Goal: Transaction & Acquisition: Download file/media

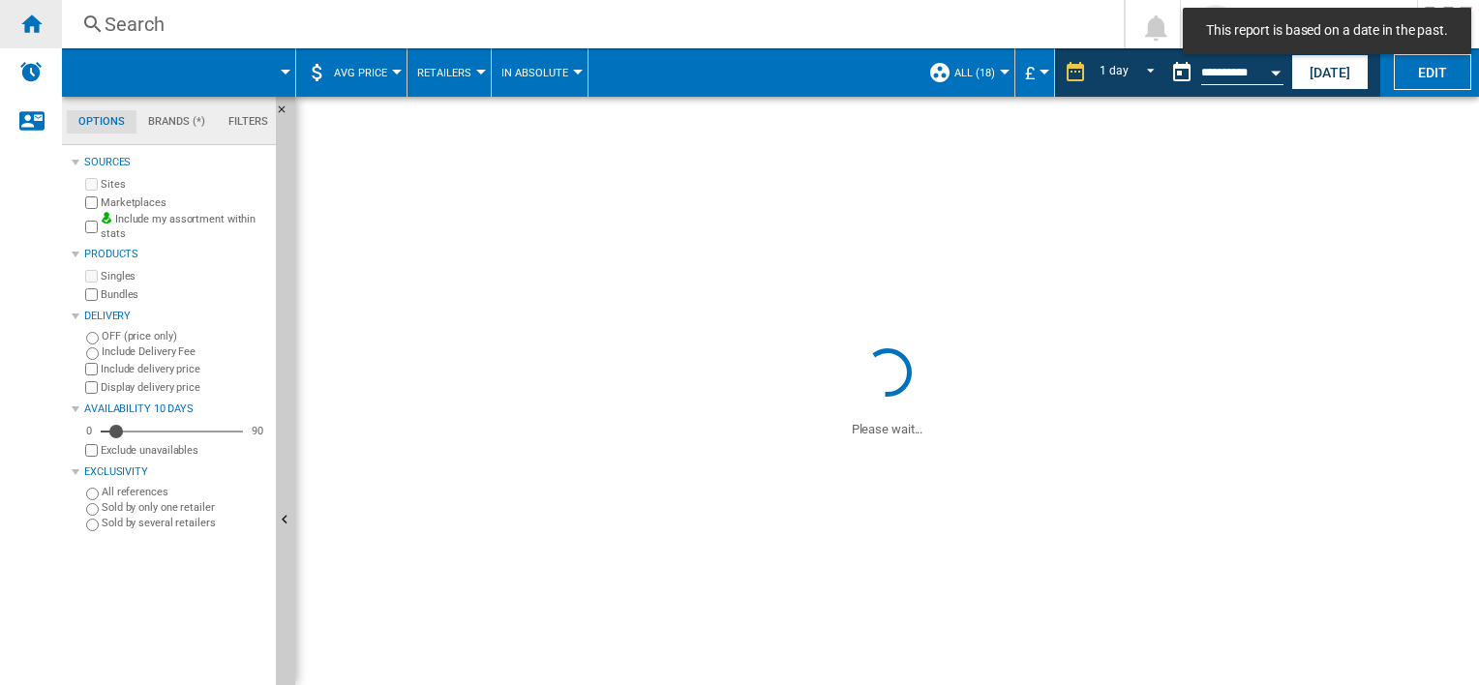
click at [32, 36] on div "Home" at bounding box center [31, 24] width 62 height 48
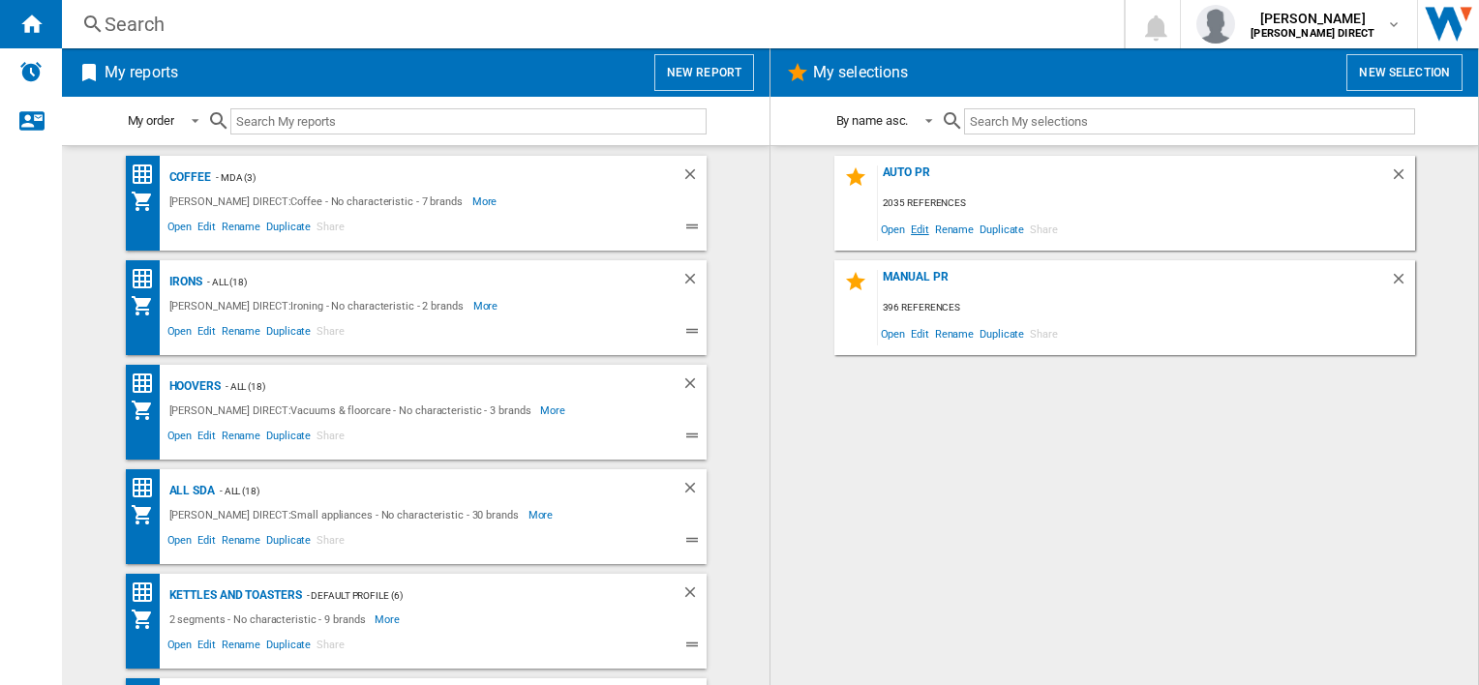
click at [923, 229] on span "Edit" at bounding box center [920, 229] width 24 height 26
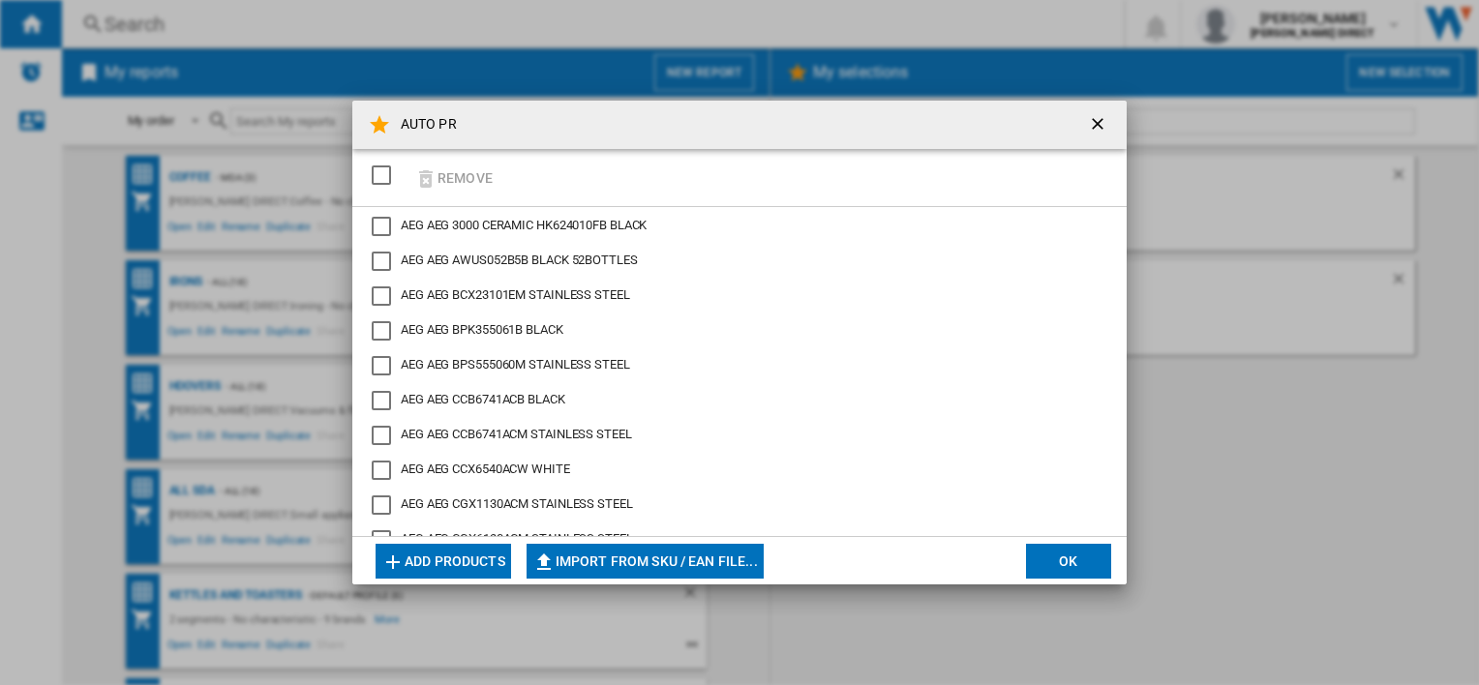
click at [377, 171] on div "SELECTIONS.EDITION_POPUP.SELECT_DESELECT" at bounding box center [381, 175] width 19 height 19
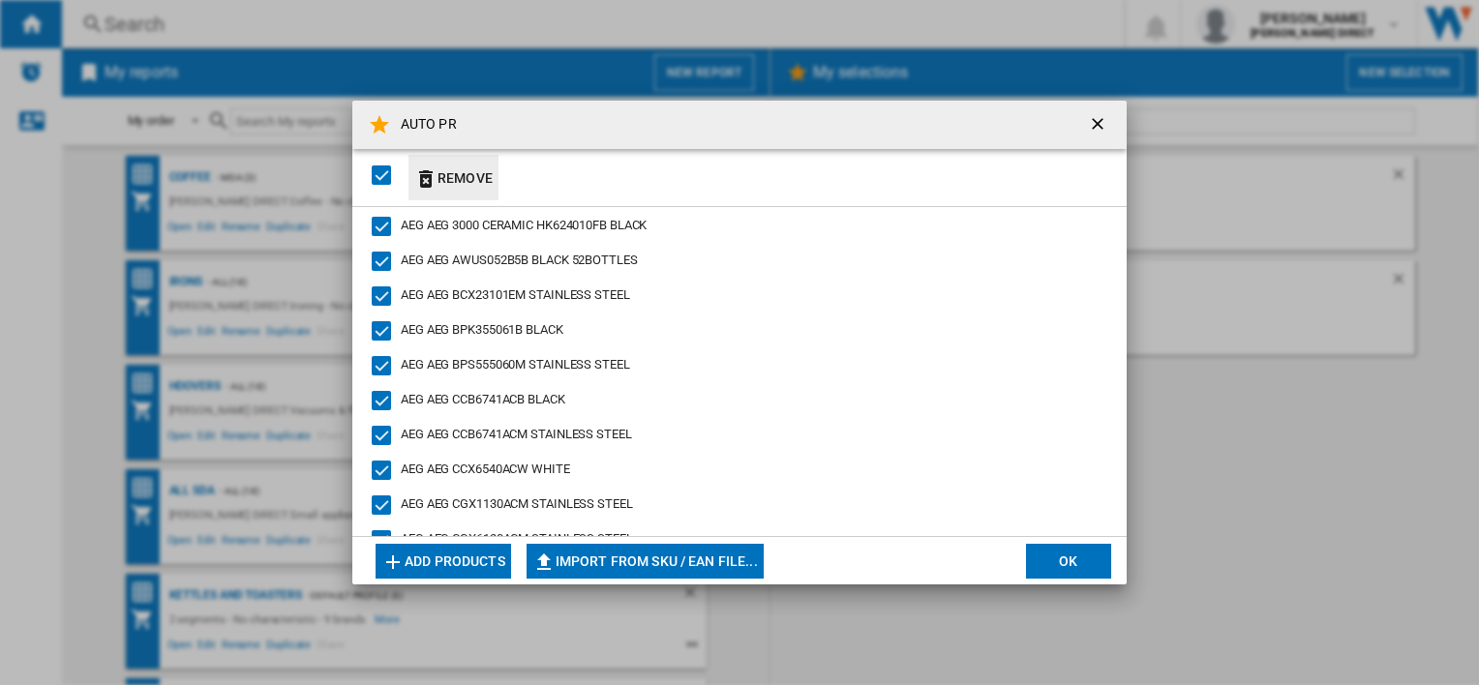
click at [453, 180] on button "Remove" at bounding box center [454, 177] width 90 height 45
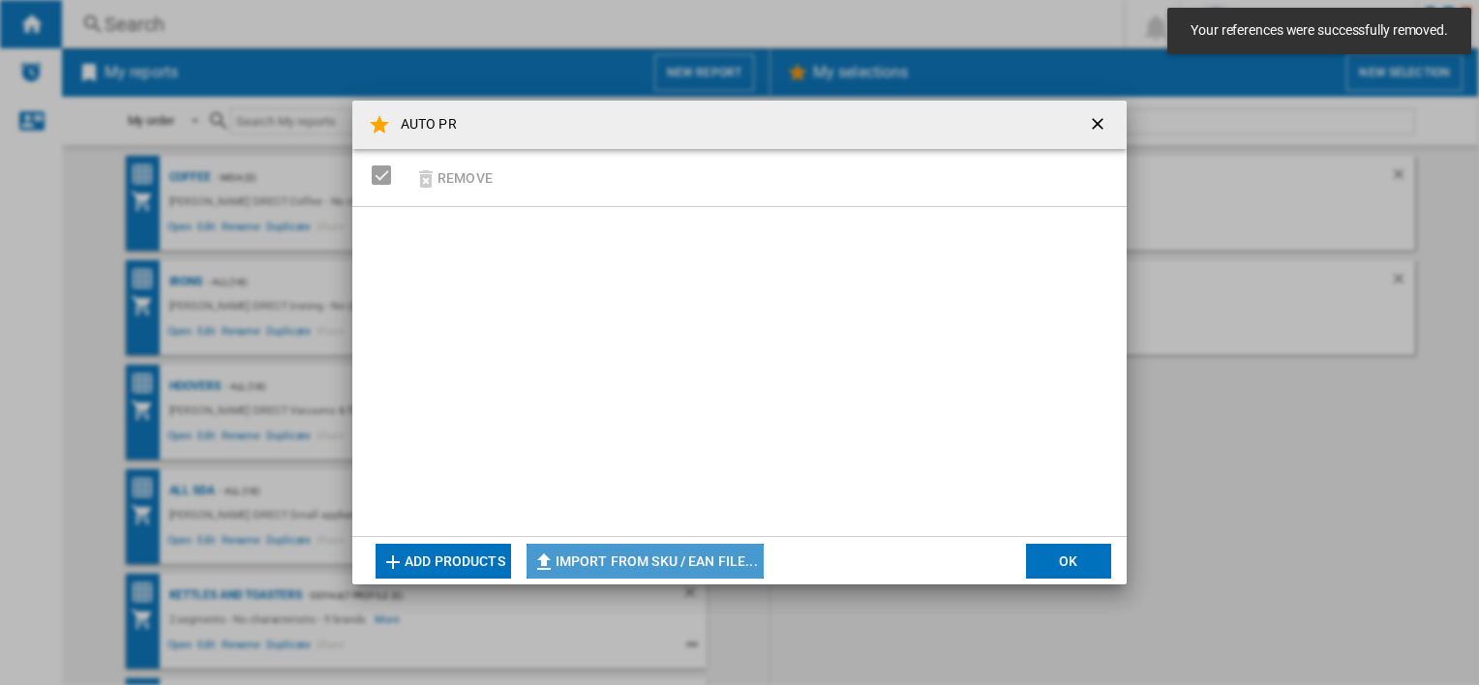
click at [721, 559] on button "Import from SKU / EAN file..." at bounding box center [645, 561] width 237 height 35
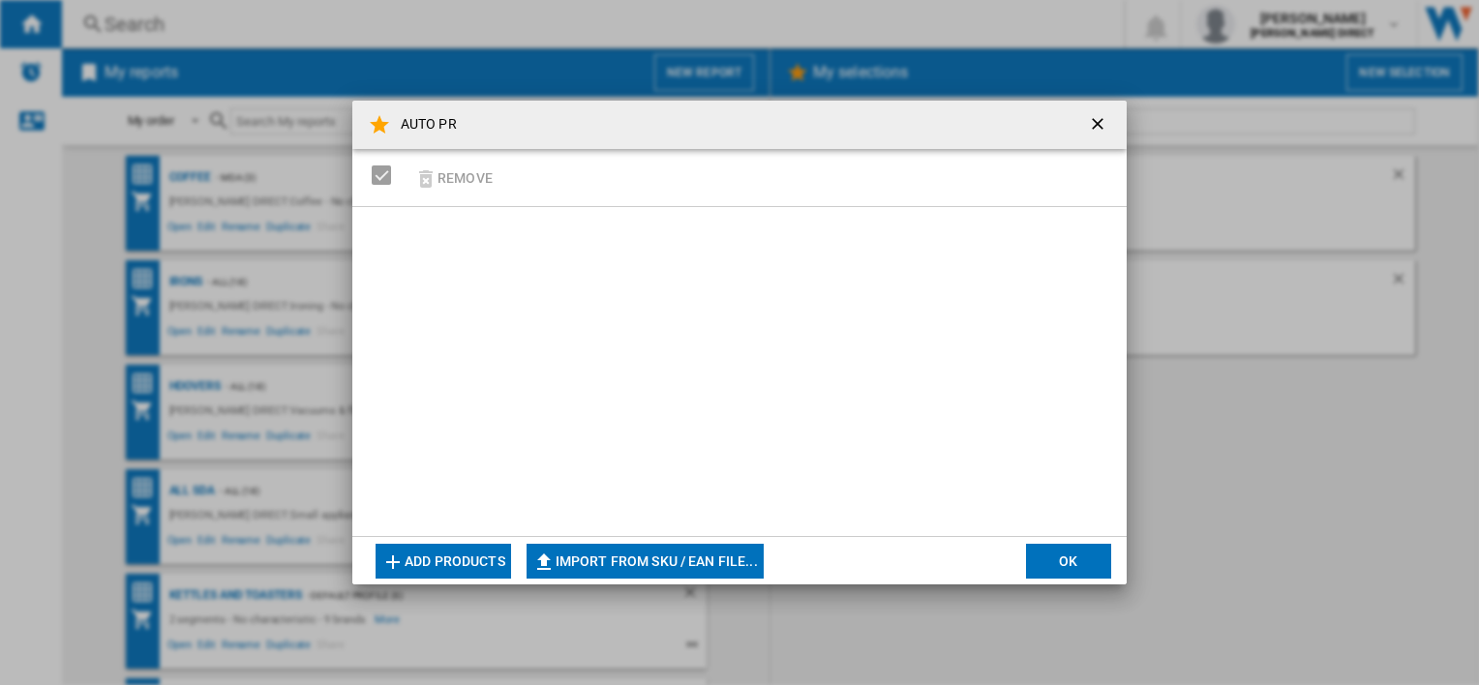
type input "**********"
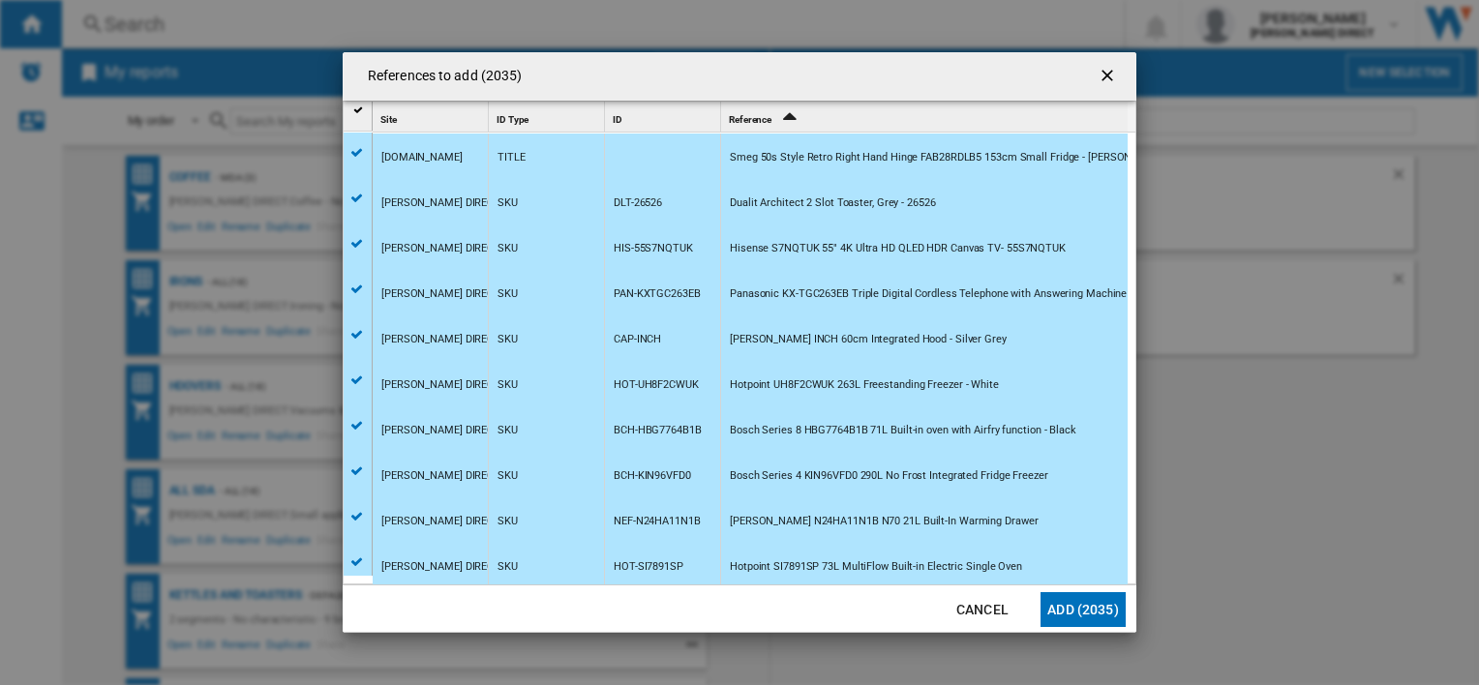
click at [1092, 602] on button "Add (2035)" at bounding box center [1083, 609] width 85 height 35
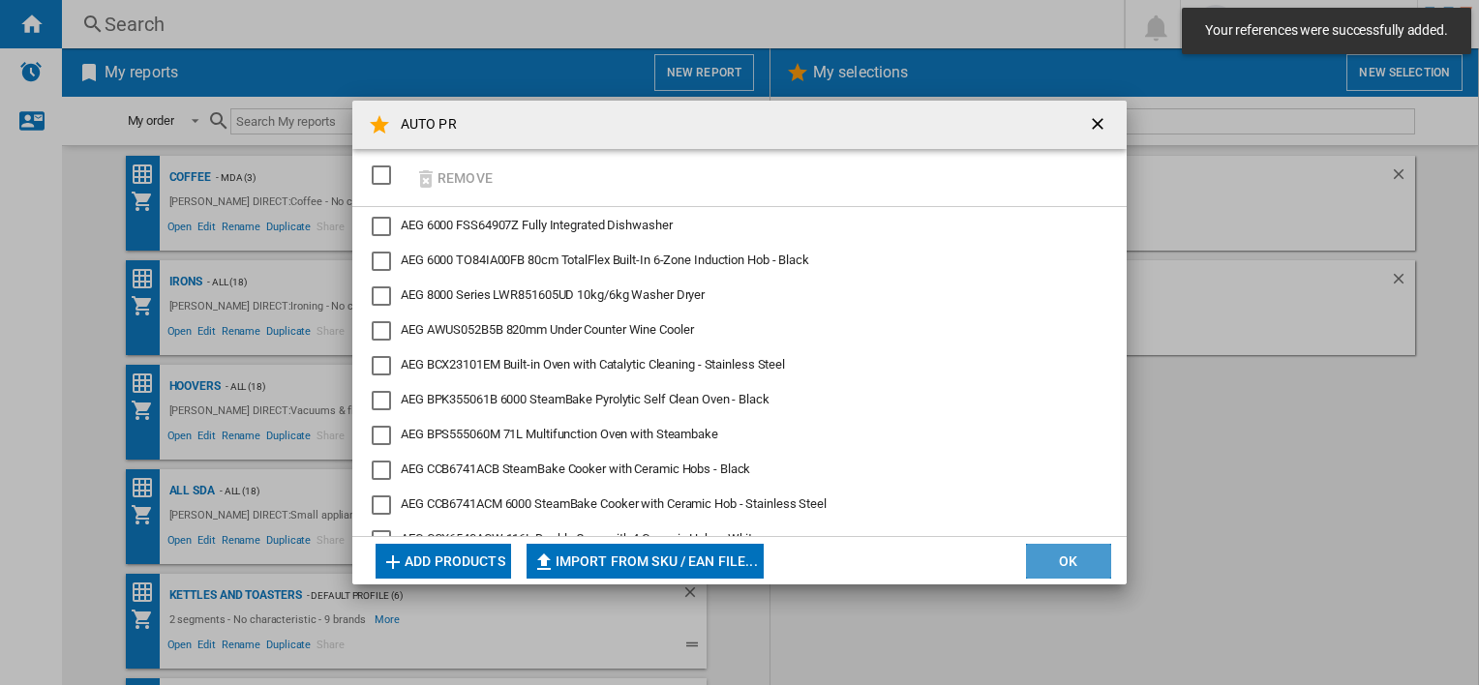
click at [1083, 558] on button "OK" at bounding box center [1068, 561] width 85 height 35
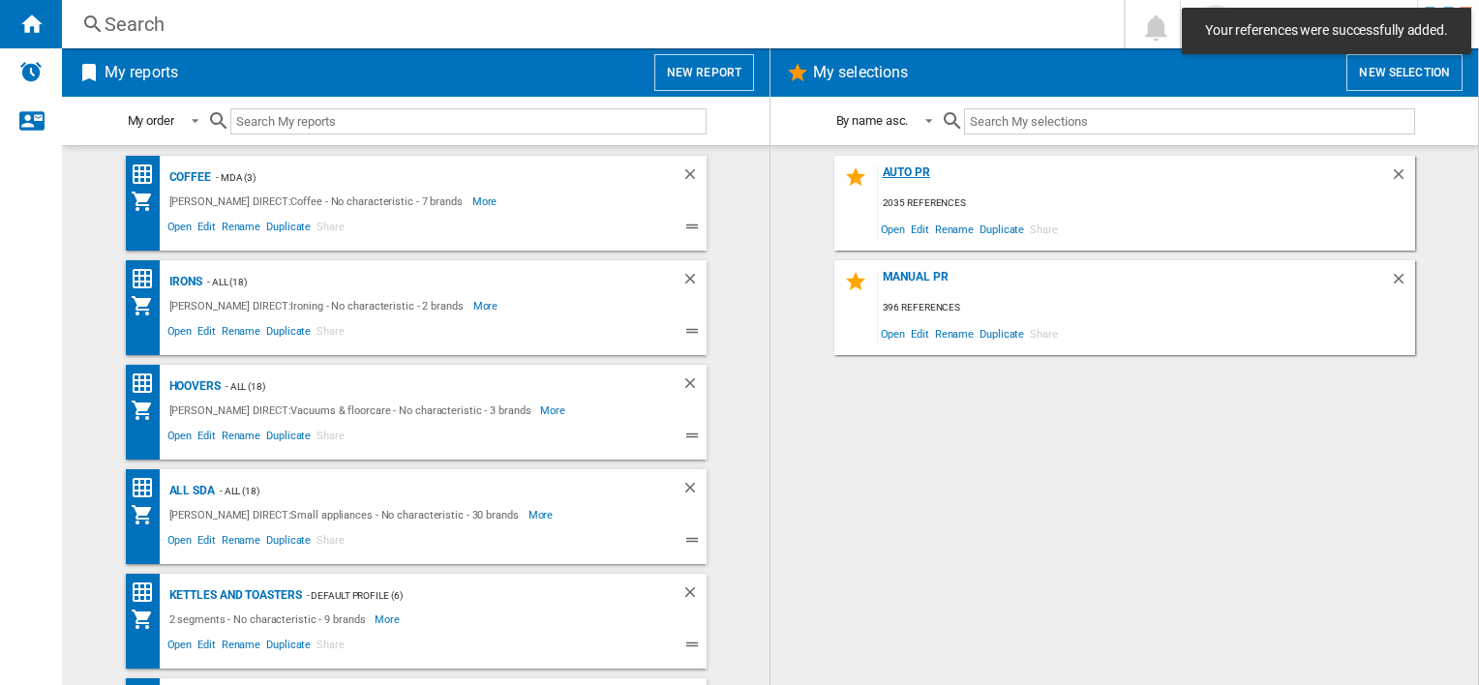
click at [887, 166] on div "AUTO PR" at bounding box center [1134, 179] width 512 height 26
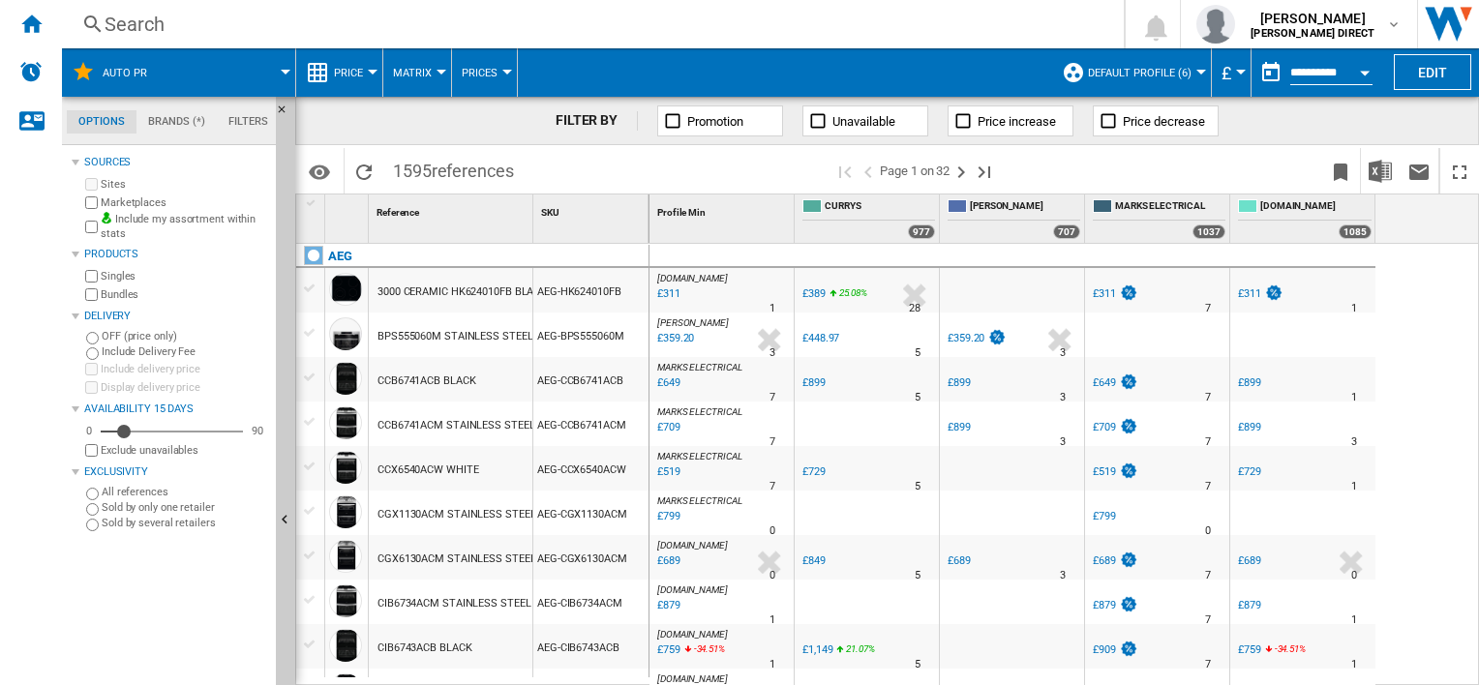
click at [92, 302] on div "Bundles" at bounding box center [174, 295] width 187 height 18
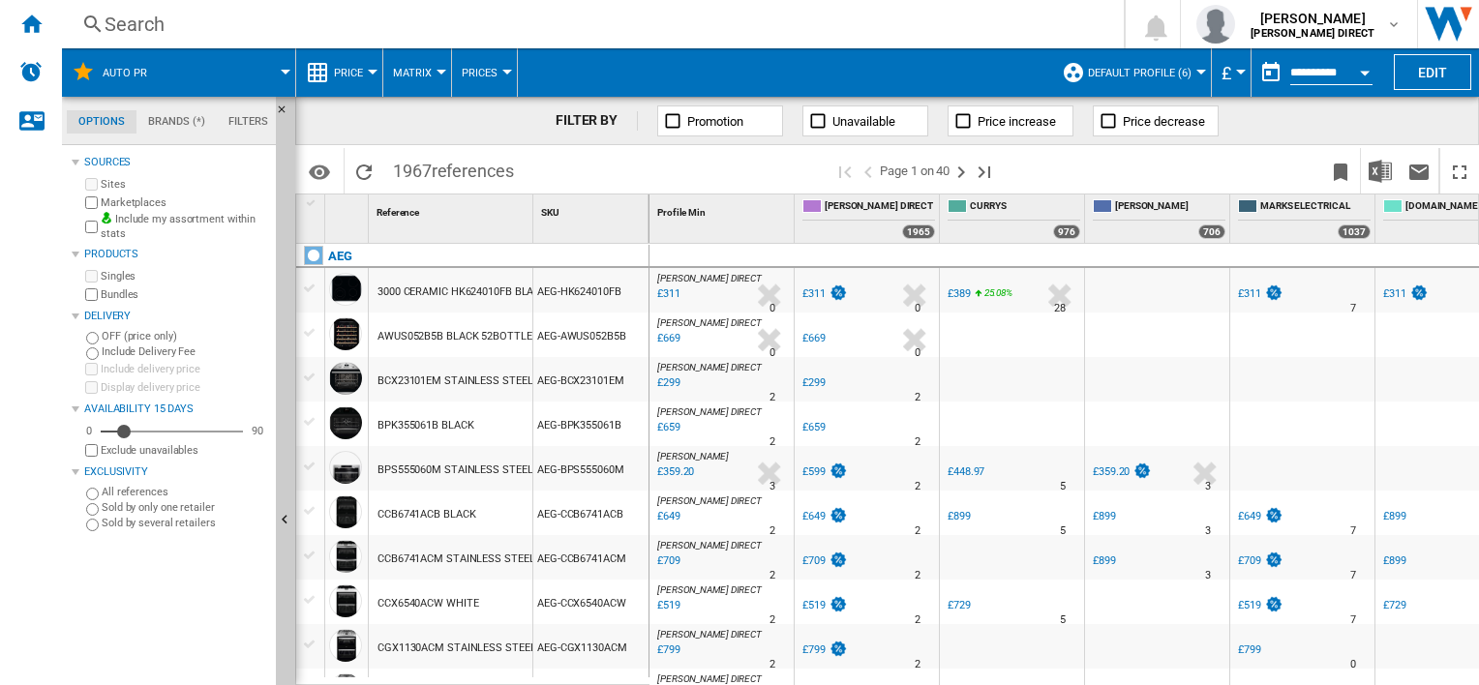
click at [1174, 81] on button "Default profile (6)" at bounding box center [1144, 72] width 113 height 48
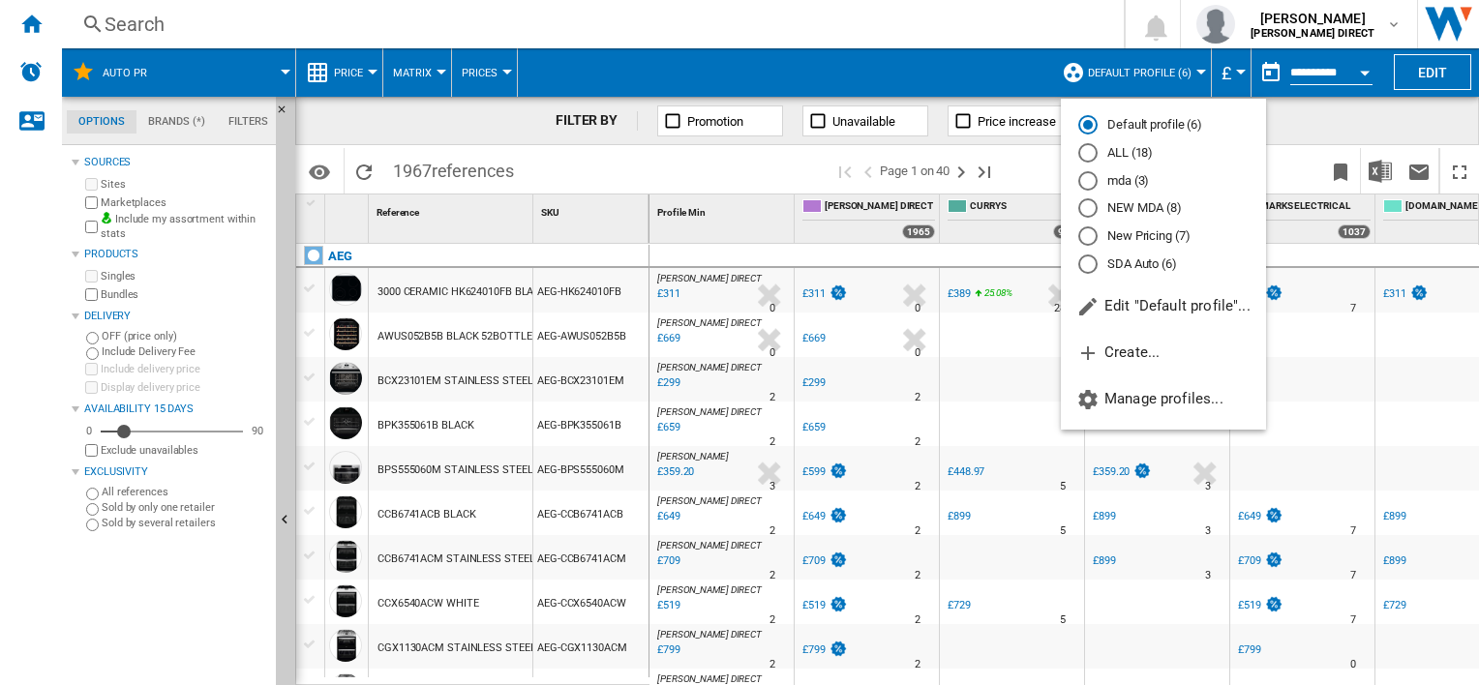
click at [1162, 240] on md-radio-button "New Pricing (7)" at bounding box center [1163, 236] width 170 height 18
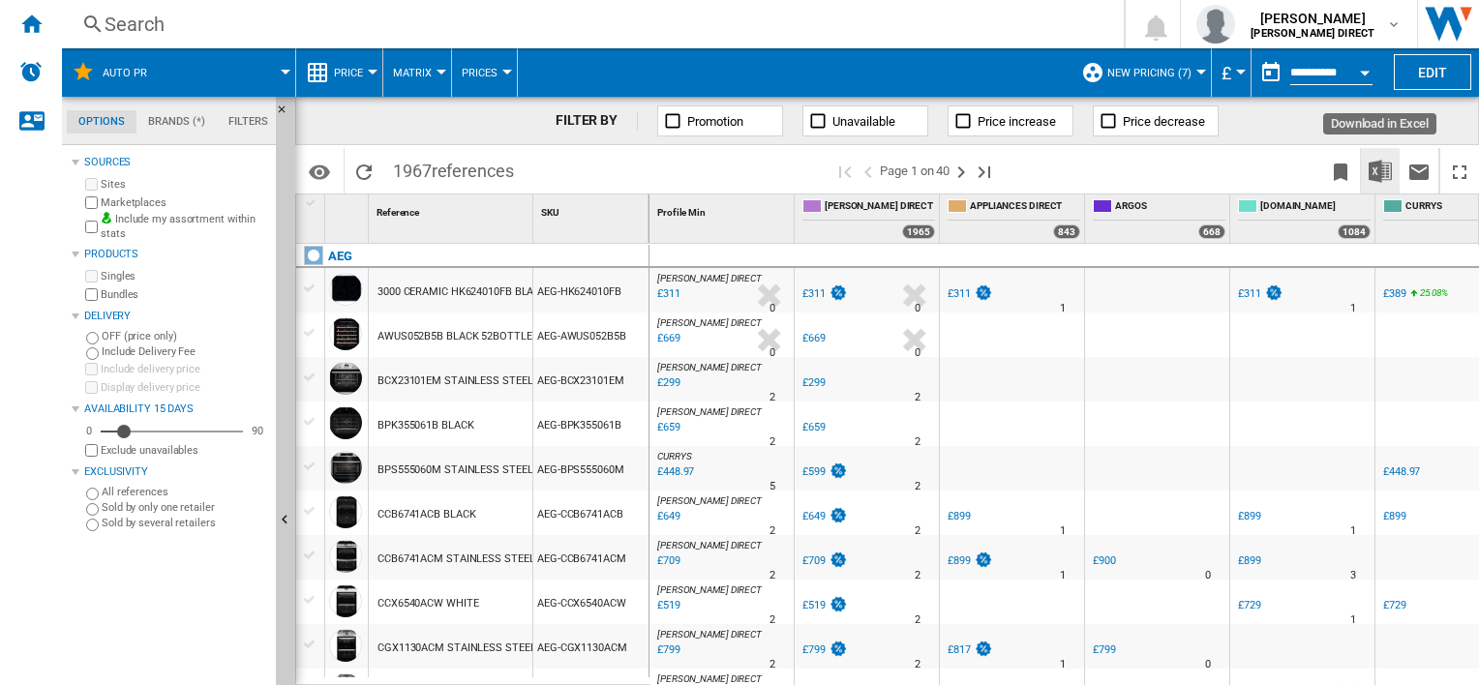
click at [1377, 167] on img "Download in Excel" at bounding box center [1380, 171] width 23 height 23
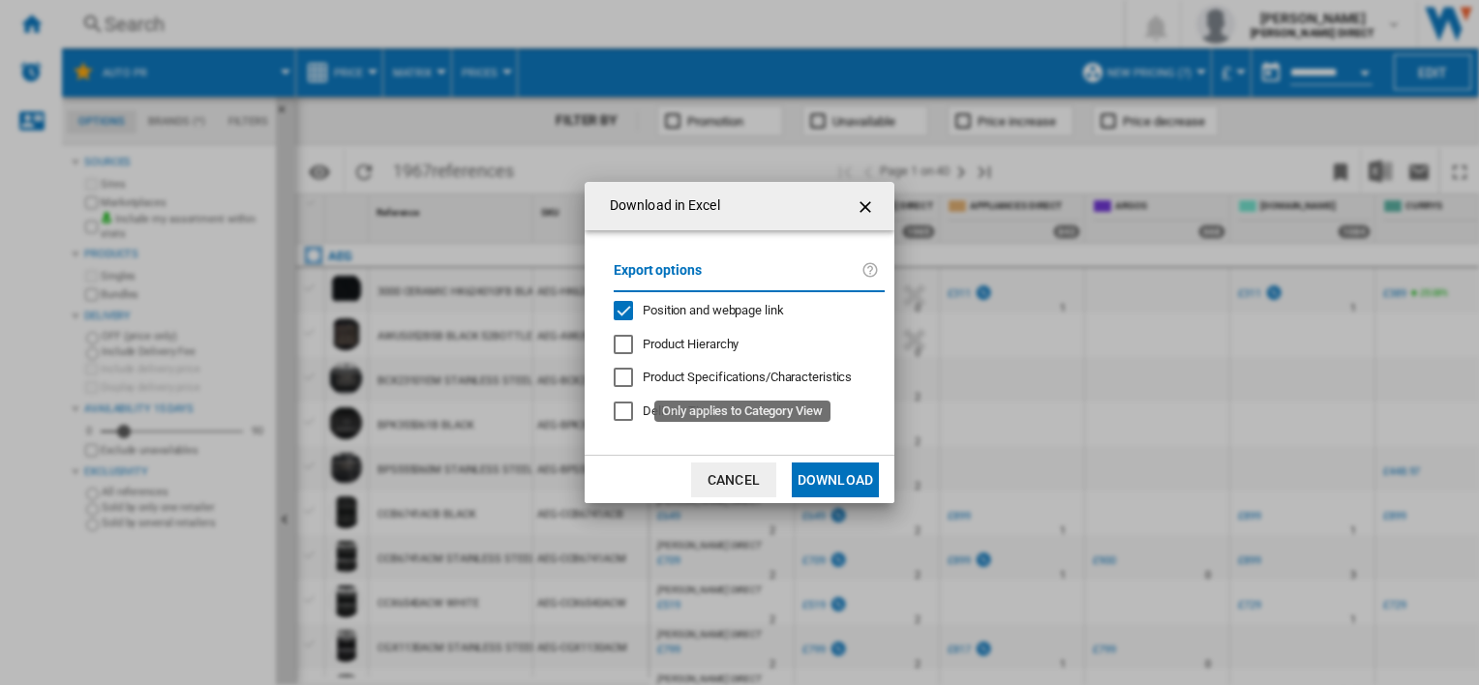
click at [700, 315] on span "Position and webpage link" at bounding box center [713, 310] width 141 height 15
click at [826, 489] on button "Download" at bounding box center [835, 480] width 87 height 35
